Goal: Transaction & Acquisition: Purchase product/service

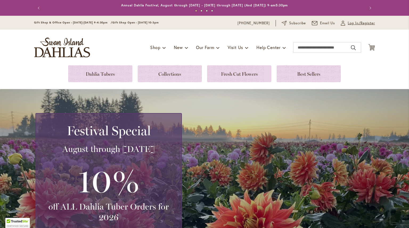
click at [354, 23] on span "Log In/Register" at bounding box center [361, 22] width 27 height 5
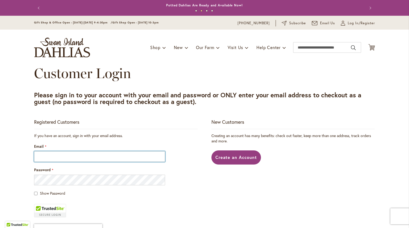
click at [61, 162] on input "Email" at bounding box center [99, 156] width 131 height 11
type input "**********"
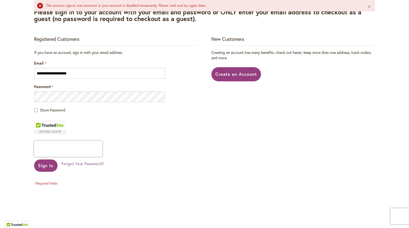
scroll to position [102, 0]
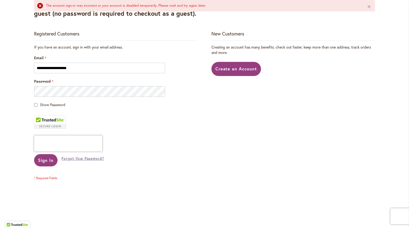
click at [75, 161] on span "Forgot Your Password?" at bounding box center [82, 157] width 43 height 5
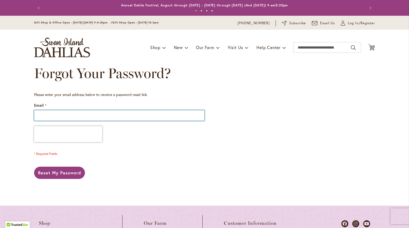
click at [77, 118] on input "Email" at bounding box center [119, 115] width 170 height 11
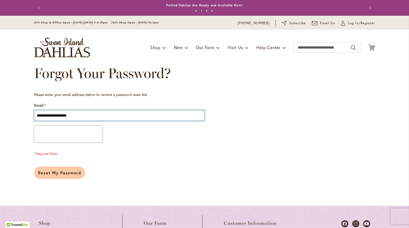
type input "**********"
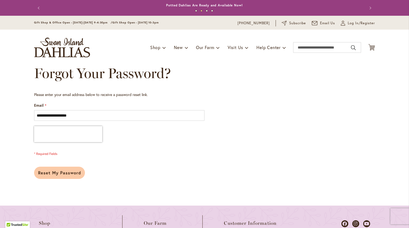
click at [73, 175] on span "Reset My Password" at bounding box center [59, 173] width 43 height 6
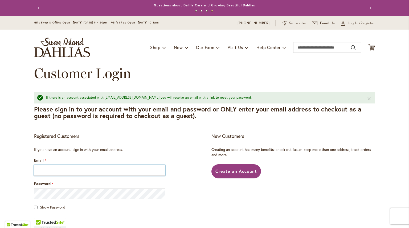
click at [79, 175] on input "Email" at bounding box center [99, 170] width 131 height 11
type input "**********"
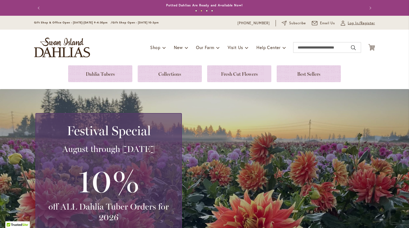
click at [357, 26] on span "Log In/Register" at bounding box center [361, 22] width 27 height 5
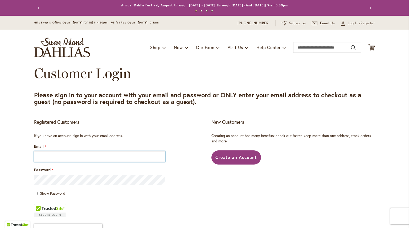
click at [97, 159] on input "Email" at bounding box center [99, 156] width 131 height 11
type input "**********"
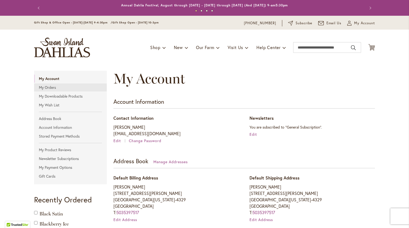
click at [68, 91] on link "My Orders" at bounding box center [70, 87] width 73 height 8
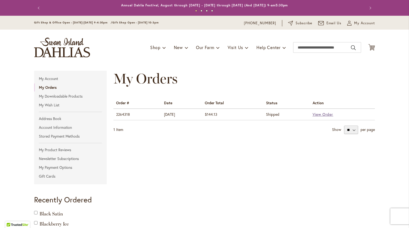
click at [331, 117] on span "View Order" at bounding box center [323, 114] width 21 height 5
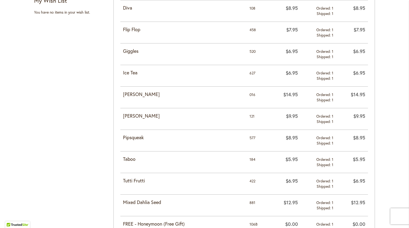
scroll to position [302, 0]
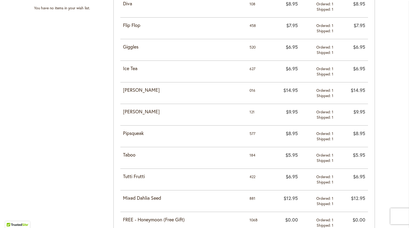
click at [149, 93] on strong "Mingus Philip Sr" at bounding box center [183, 90] width 121 height 7
copy tr "Mingus Philip Sr"
click at [142, 115] on strong "Nicholas" at bounding box center [183, 111] width 121 height 7
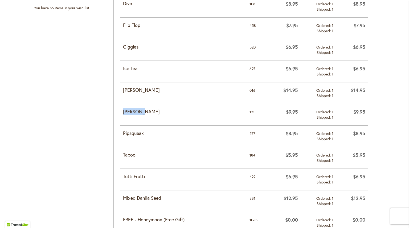
click at [142, 115] on strong "Nicholas" at bounding box center [183, 111] width 121 height 7
copy tr "Nicholas"
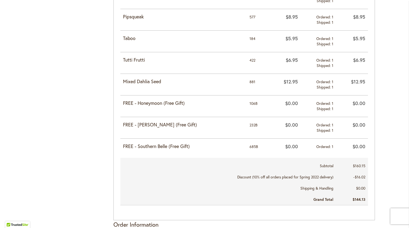
scroll to position [418, 0]
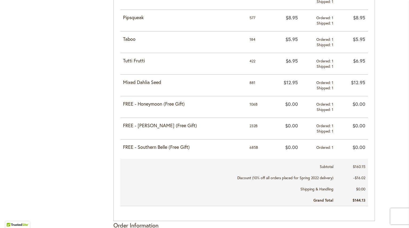
click at [156, 107] on strong "FREE - Honeymoon (Free Gift)" at bounding box center [183, 103] width 121 height 7
copy strong "Honeymoon"
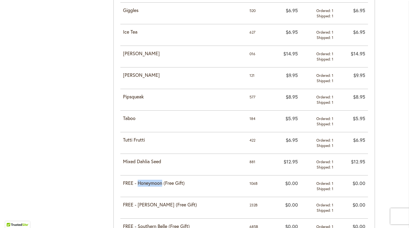
scroll to position [331, 0]
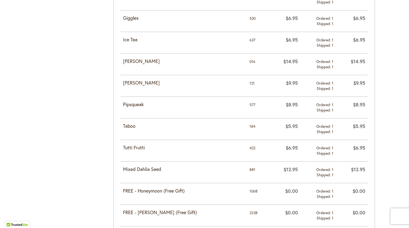
click at [130, 43] on strong "Ice Tea" at bounding box center [183, 39] width 121 height 7
copy tr "Ice Tea"
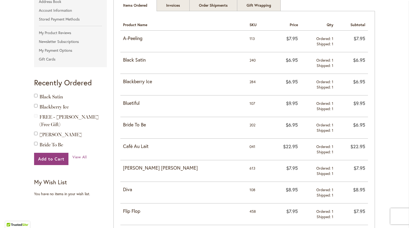
scroll to position [115, 0]
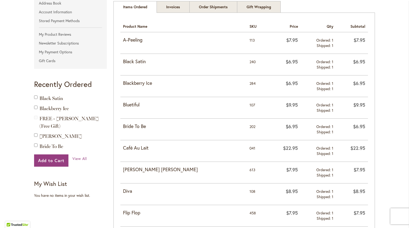
click at [138, 43] on strong "A-Peeling" at bounding box center [183, 39] width 121 height 7
copy tr "A-Peeling"
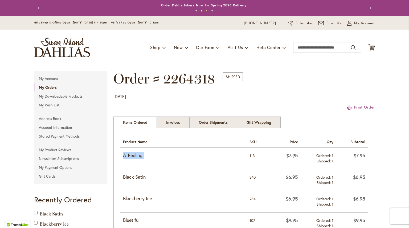
scroll to position [0, 0]
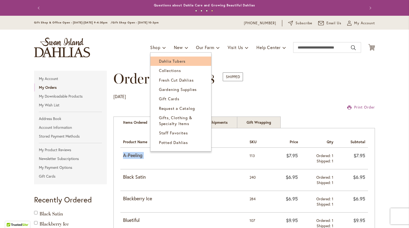
click at [163, 63] on span "Dahlia Tubers" at bounding box center [172, 60] width 27 height 5
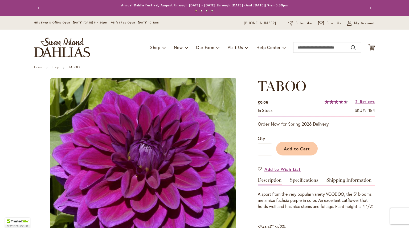
type input "*******"
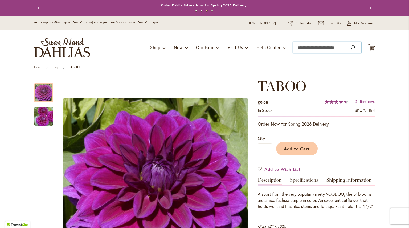
click at [325, 46] on input "Search" at bounding box center [327, 47] width 68 height 11
type input "*******"
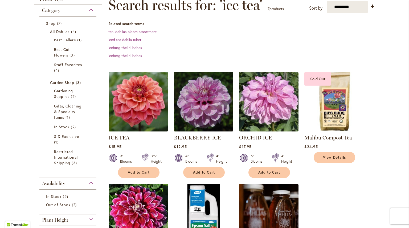
scroll to position [81, 0]
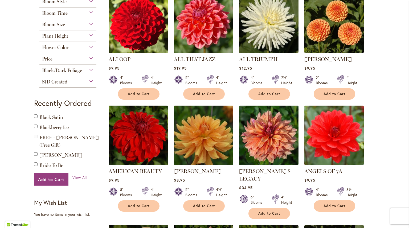
scroll to position [251, 0]
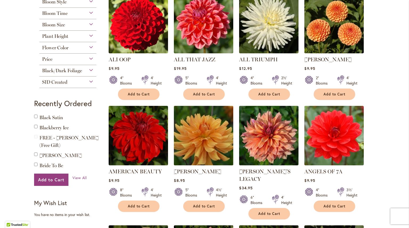
click at [224, 163] on img at bounding box center [203, 135] width 62 height 62
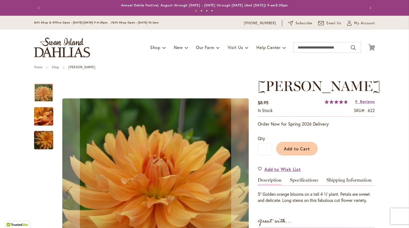
click at [41, 115] on img "ANDREW CHARLES" at bounding box center [43, 116] width 38 height 29
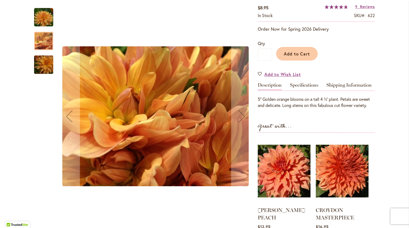
scroll to position [94, 0]
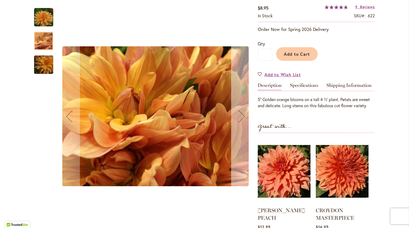
click at [245, 107] on div "Next" at bounding box center [241, 115] width 21 height 21
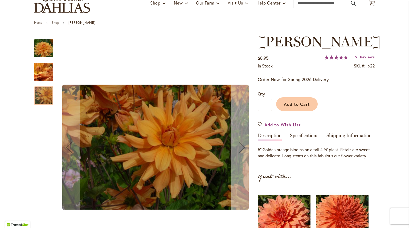
scroll to position [45, 0]
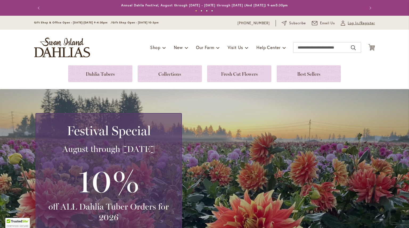
click at [346, 24] on link "My Account Log In/Register" at bounding box center [358, 22] width 34 height 5
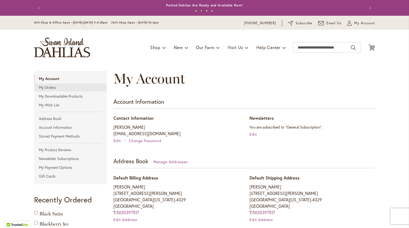
click at [50, 91] on link "My Orders" at bounding box center [70, 87] width 73 height 8
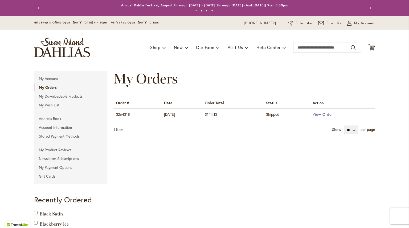
click at [322, 117] on span "View Order" at bounding box center [323, 114] width 21 height 5
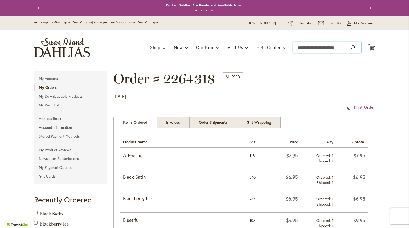
click at [337, 51] on input "Search" at bounding box center [327, 47] width 68 height 11
type input "******"
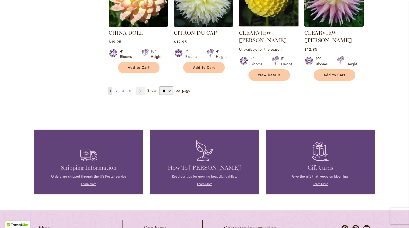
scroll to position [5, 0]
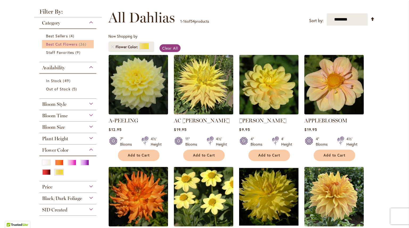
click at [77, 107] on div "Bloom Style" at bounding box center [67, 102] width 57 height 9
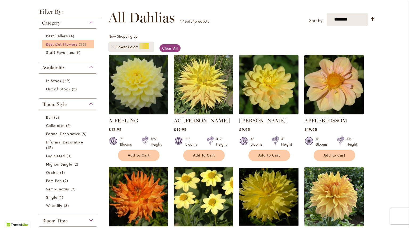
scroll to position [182, 0]
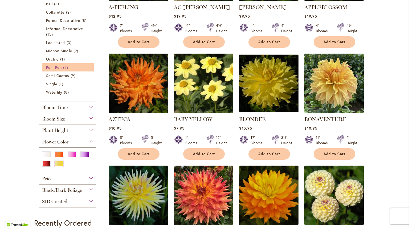
click at [62, 70] on span "Pom Pon" at bounding box center [54, 67] width 16 height 5
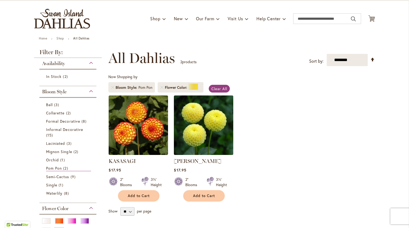
scroll to position [29, 0]
click at [205, 20] on span "Our Farm" at bounding box center [205, 19] width 18 height 6
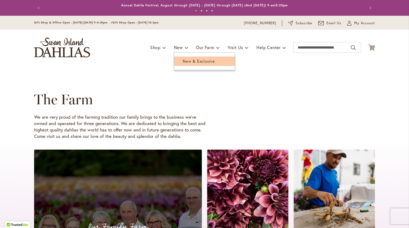
click at [184, 60] on span "New & Exclusive" at bounding box center [199, 60] width 32 height 5
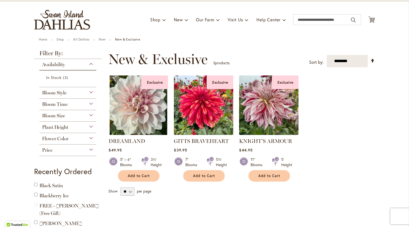
scroll to position [29, 0]
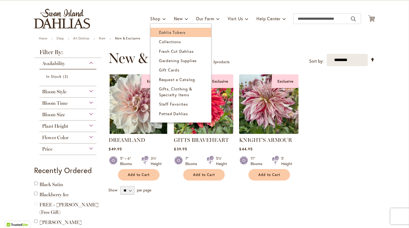
click at [161, 37] on link "Dahlia Tubers" at bounding box center [180, 32] width 61 height 9
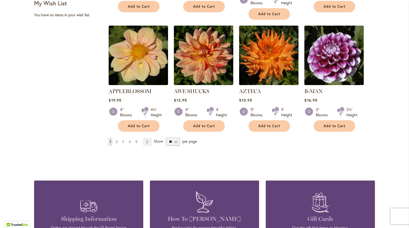
scroll to position [458, 0]
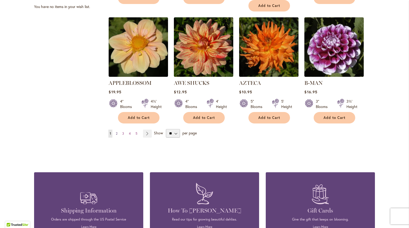
click at [118, 137] on link "Page 2" at bounding box center [116, 133] width 4 height 8
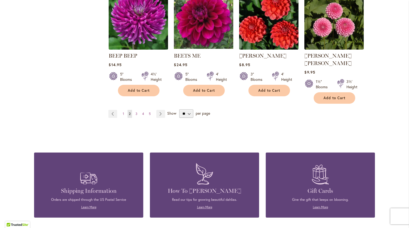
scroll to position [478, 0]
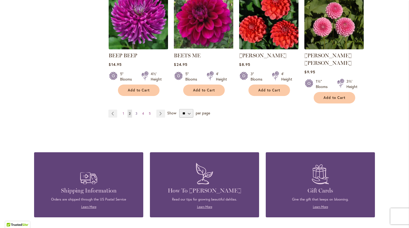
click at [137, 115] on span "3" at bounding box center [136, 113] width 2 height 4
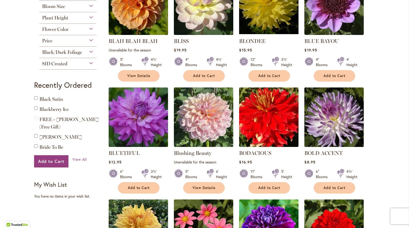
scroll to position [273, 0]
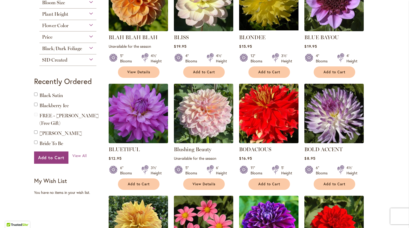
click at [87, 17] on div "Plant Height" at bounding box center [67, 13] width 57 height 9
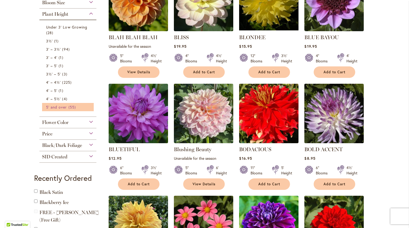
click at [67, 109] on span "5' and over" at bounding box center [56, 106] width 21 height 5
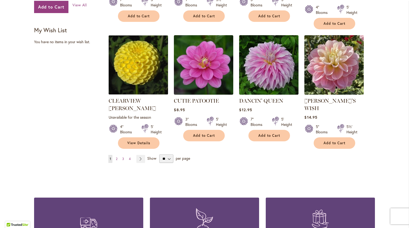
scroll to position [432, 0]
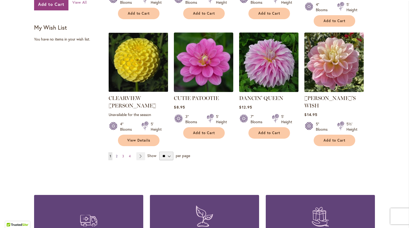
click at [117, 158] on span "2" at bounding box center [117, 156] width 2 height 4
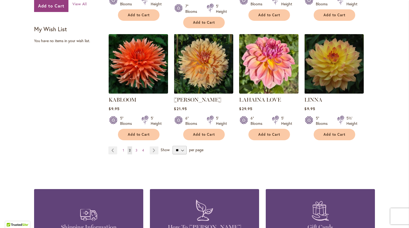
scroll to position [438, 0]
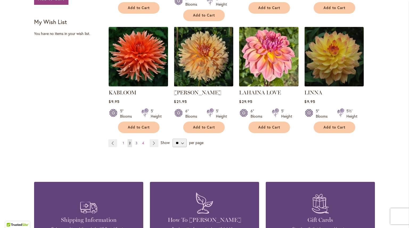
click at [137, 145] on span "3" at bounding box center [136, 143] width 2 height 4
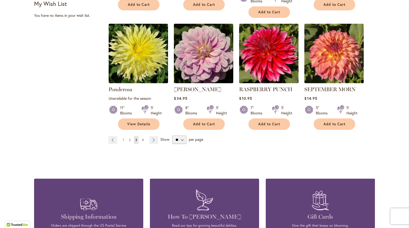
scroll to position [456, 0]
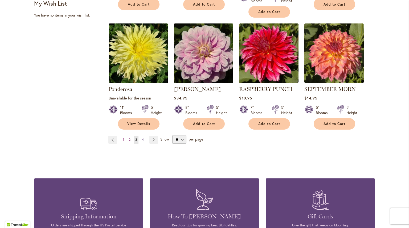
click at [144, 141] on span "4" at bounding box center [143, 139] width 2 height 4
